Goal: Download file/media

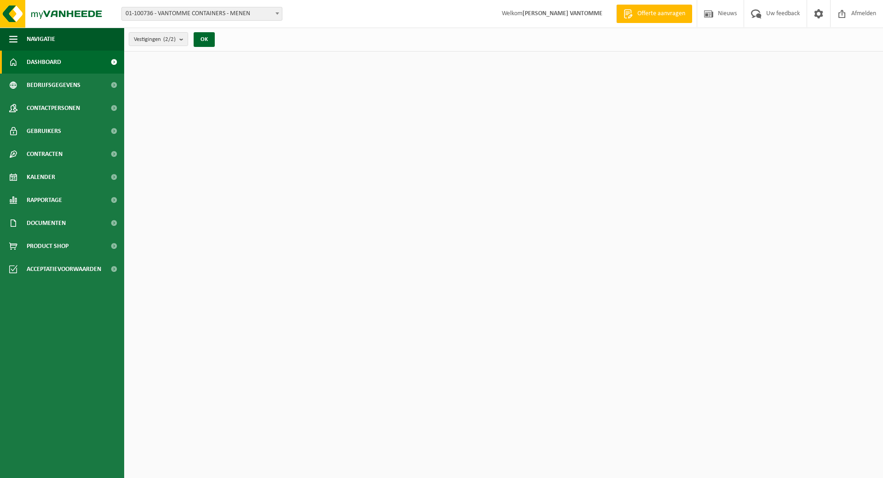
click at [207, 13] on span "01-100736 - VANTOMME CONTAINERS - MENEN" at bounding box center [202, 13] width 160 height 13
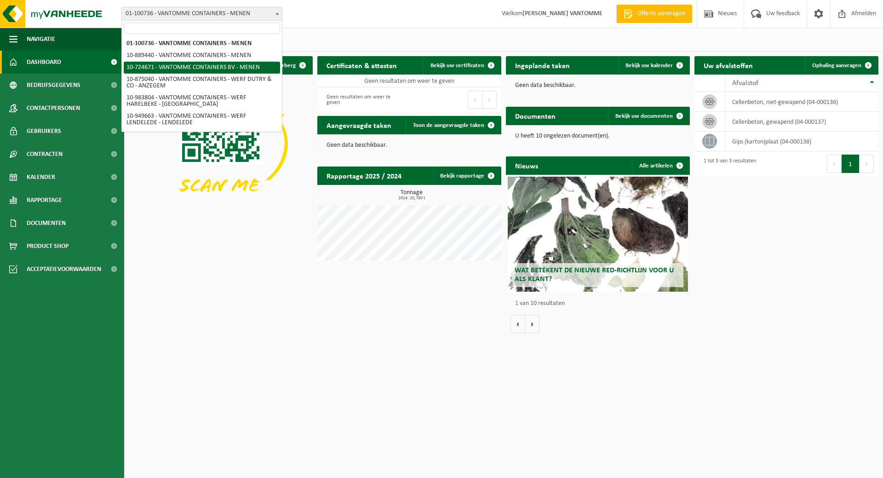
select select "33527"
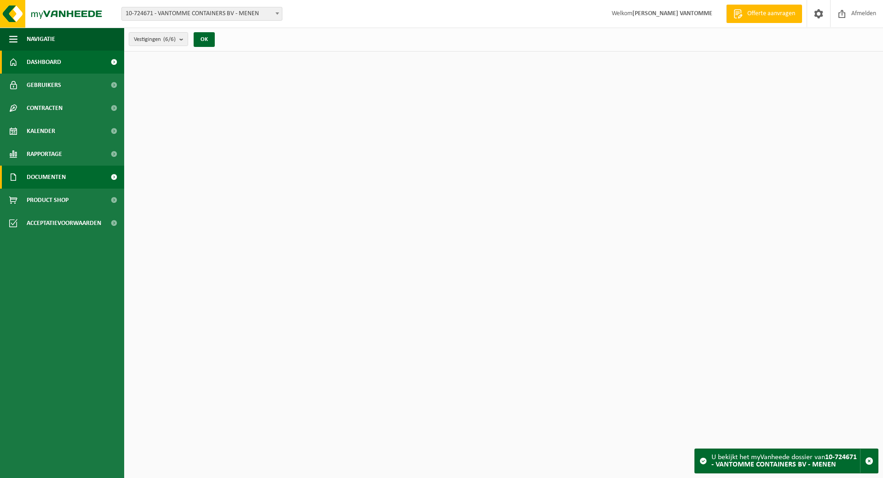
click at [43, 179] on span "Documenten" at bounding box center [46, 176] width 39 height 23
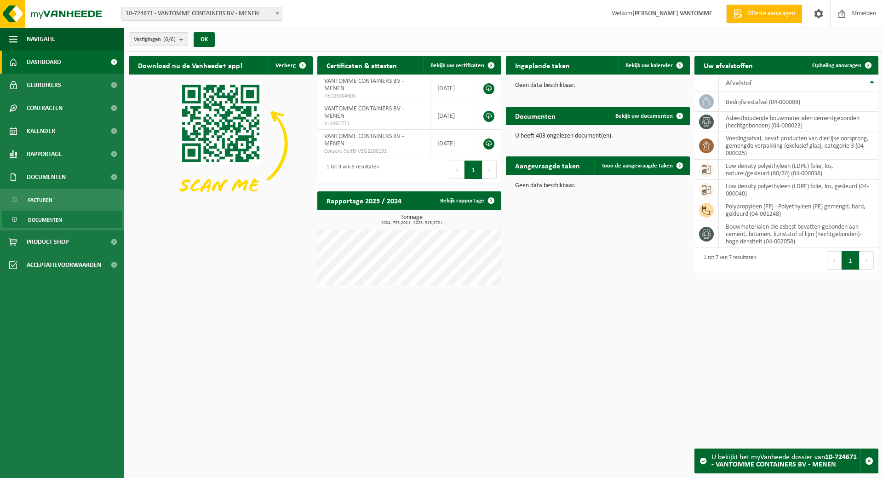
click at [55, 222] on span "Documenten" at bounding box center [45, 219] width 34 height 17
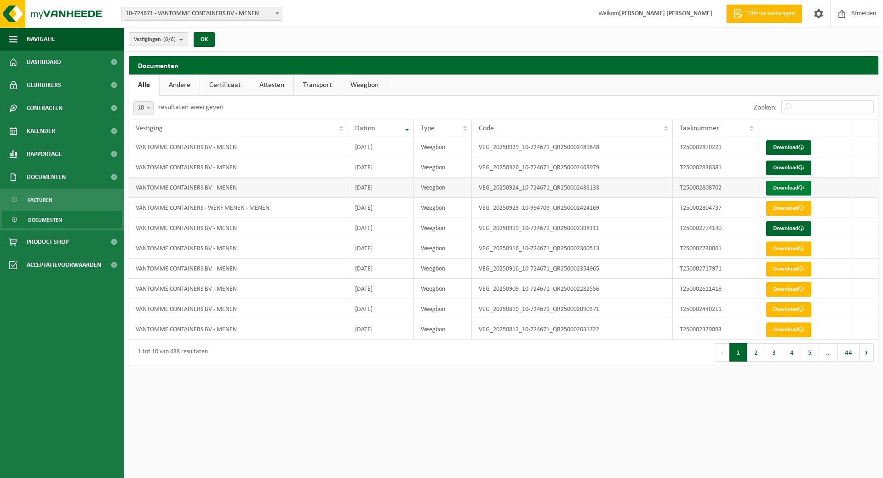
click at [790, 189] on link "Download" at bounding box center [788, 188] width 45 height 15
